Goal: Transaction & Acquisition: Register for event/course

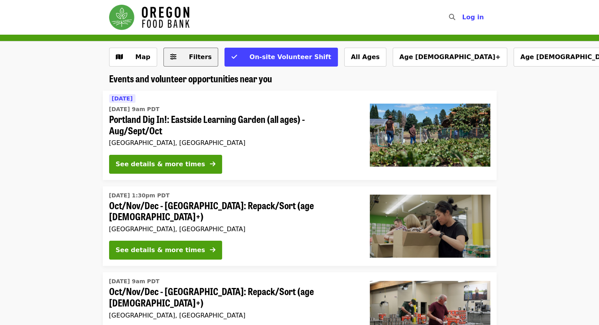
click at [193, 62] on button "Filters" at bounding box center [191, 57] width 55 height 19
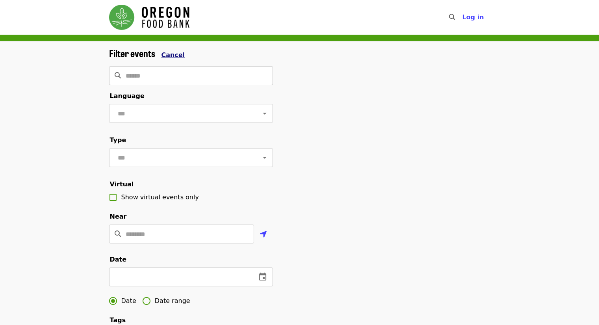
click at [168, 54] on span "Cancel" at bounding box center [174, 54] width 24 height 7
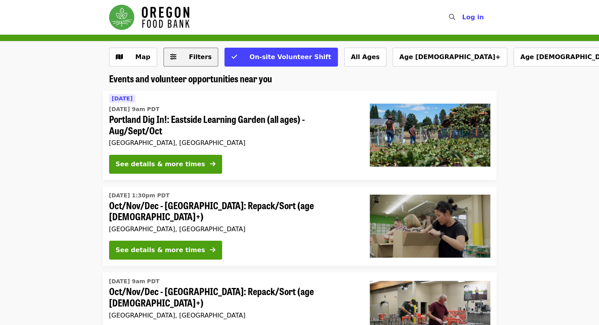
click at [197, 63] on button "Filters" at bounding box center [191, 57] width 55 height 19
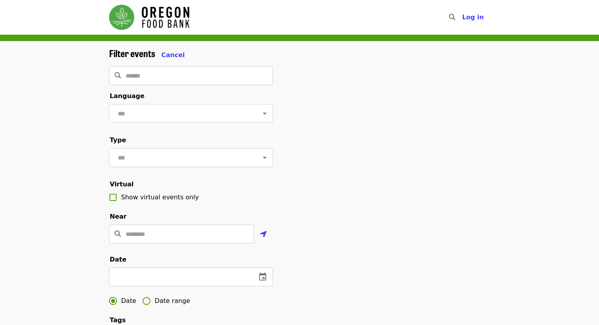
click at [459, 87] on div "Filter events Cancel ​ Language ​ Type ​ Virtual Show virtual events only Near …" at bounding box center [300, 267] width 394 height 439
click at [169, 51] on span "Cancel" at bounding box center [174, 54] width 24 height 7
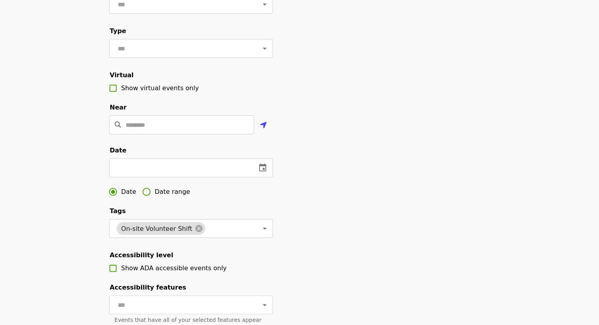
scroll to position [110, 0]
click at [205, 134] on input "Location" at bounding box center [190, 124] width 128 height 19
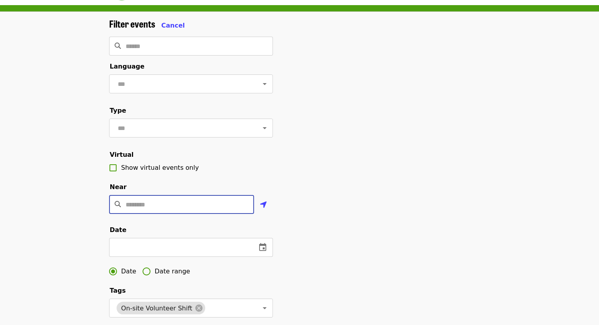
scroll to position [0, 0]
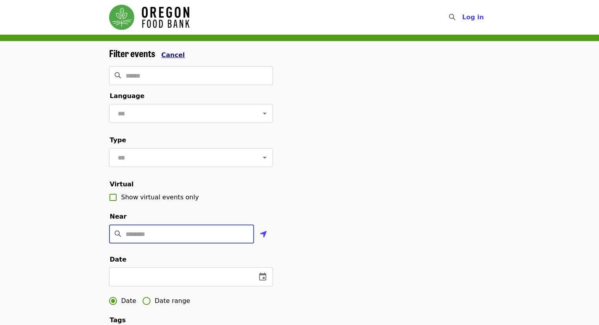
click at [171, 55] on span "Cancel" at bounding box center [174, 54] width 24 height 7
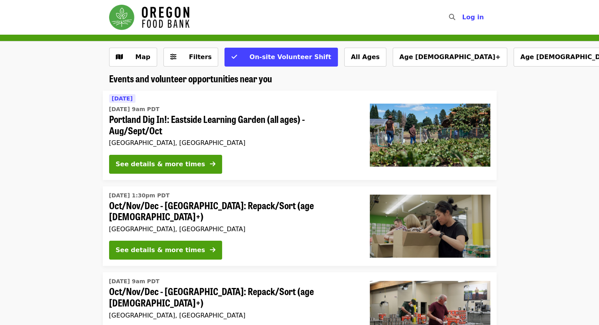
click at [310, 144] on div "[GEOGRAPHIC_DATA], [GEOGRAPHIC_DATA]" at bounding box center [233, 142] width 248 height 7
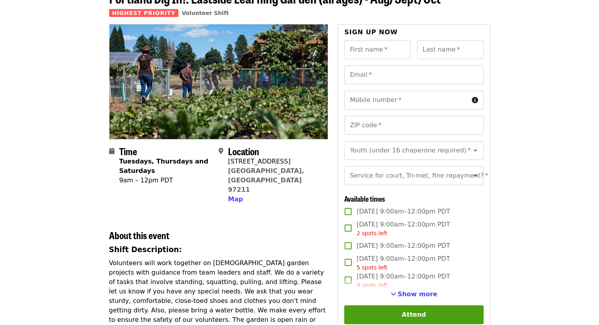
scroll to position [50, 0]
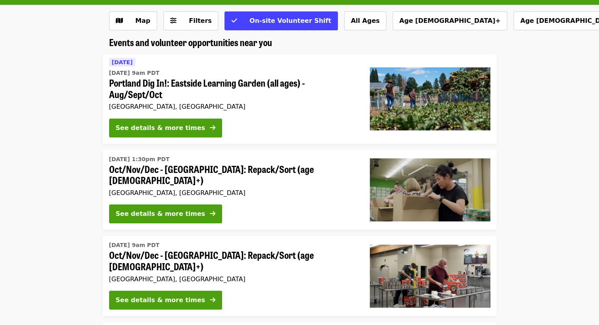
scroll to position [459, 0]
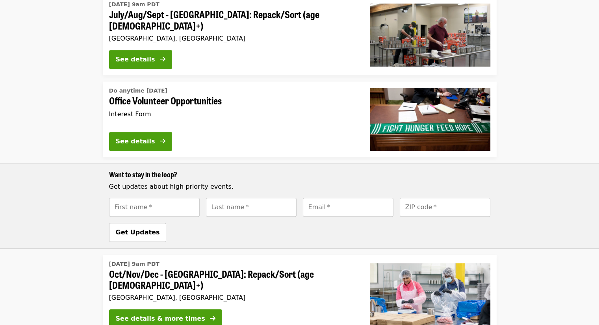
click at [300, 277] on div "[DATE] 9am PDT Oct/Nov/Dec - [GEOGRAPHIC_DATA]: Repack/Sort (age [DEMOGRAPHIC_D…" at bounding box center [233, 295] width 261 height 80
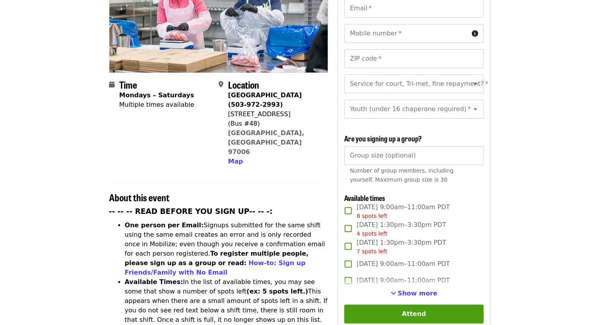
scroll to position [130, 0]
click at [425, 293] on span "Show more" at bounding box center [418, 293] width 40 height 7
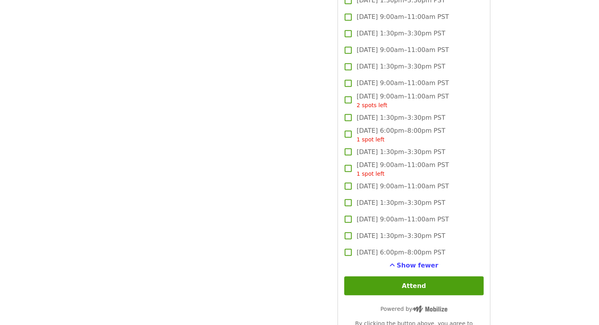
scroll to position [49, 0]
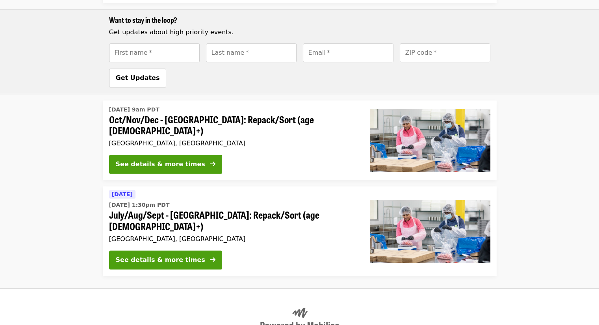
scroll to position [616, 0]
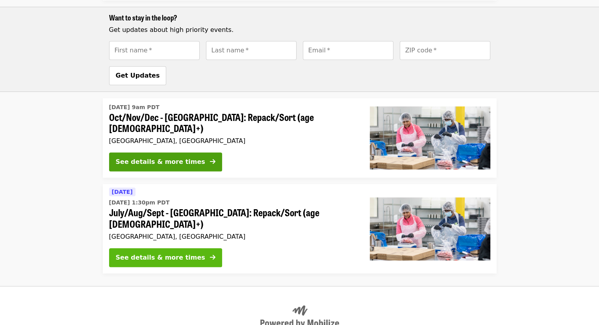
click at [177, 253] on div "See details & more times" at bounding box center [160, 257] width 89 height 9
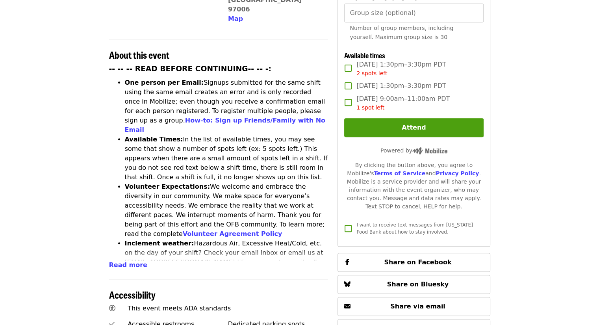
scroll to position [273, 0]
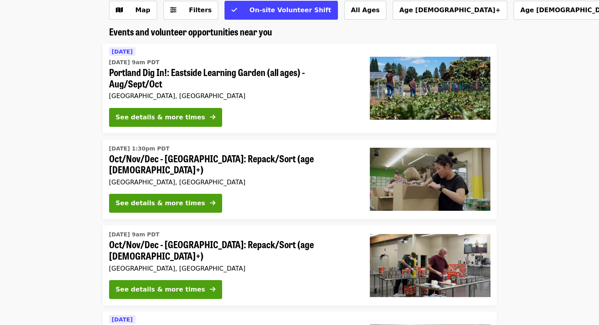
scroll to position [44, 0]
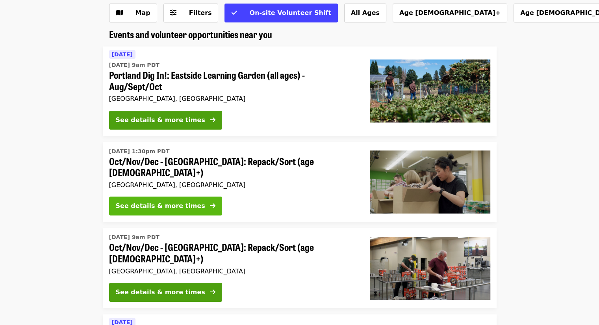
click at [160, 202] on div "See details & more times" at bounding box center [160, 205] width 89 height 9
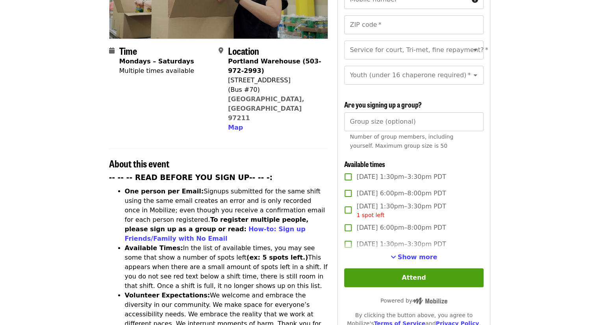
scroll to position [165, 0]
click at [404, 257] on span "Show more" at bounding box center [418, 256] width 40 height 7
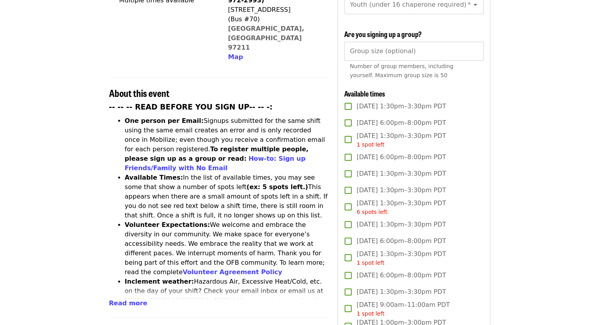
scroll to position [235, 0]
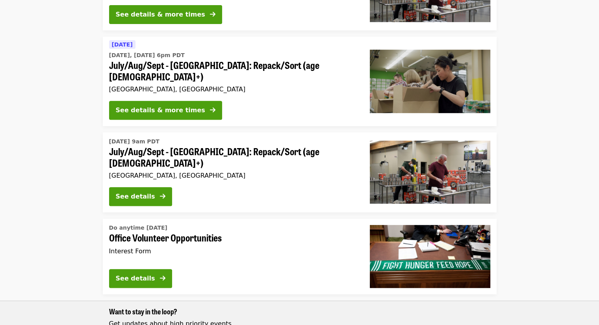
scroll to position [546, 0]
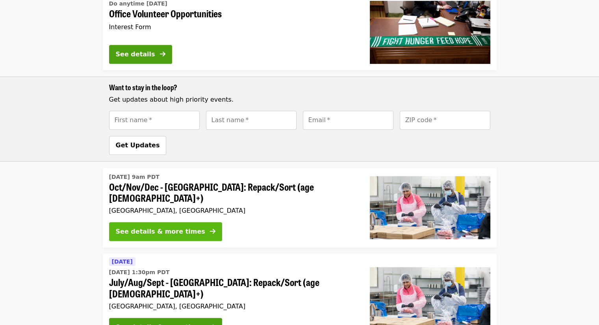
click at [168, 227] on div "See details & more times" at bounding box center [160, 231] width 89 height 9
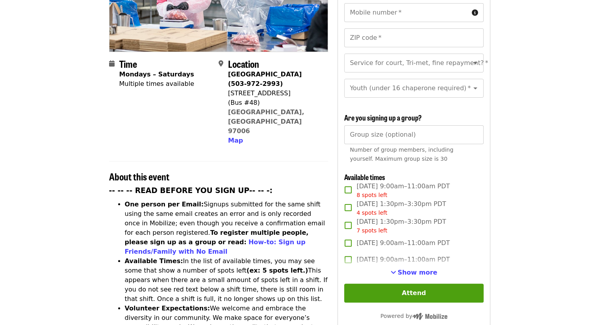
scroll to position [152, 0]
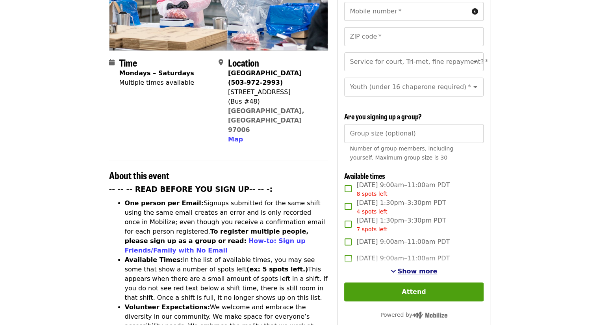
click at [420, 271] on span "Show more" at bounding box center [418, 271] width 40 height 7
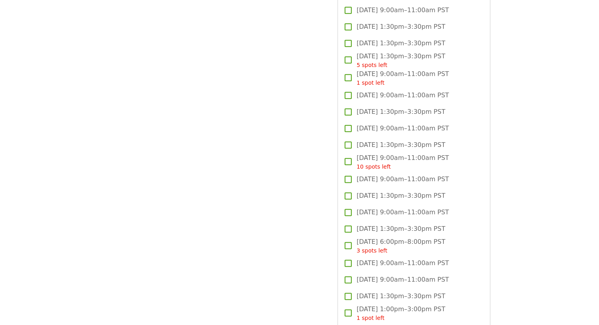
scroll to position [941, 0]
